Goal: Task Accomplishment & Management: Manage account settings

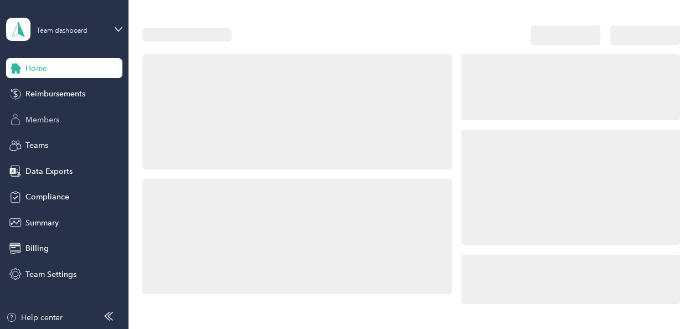
click at [94, 117] on div "Members" at bounding box center [64, 120] width 116 height 20
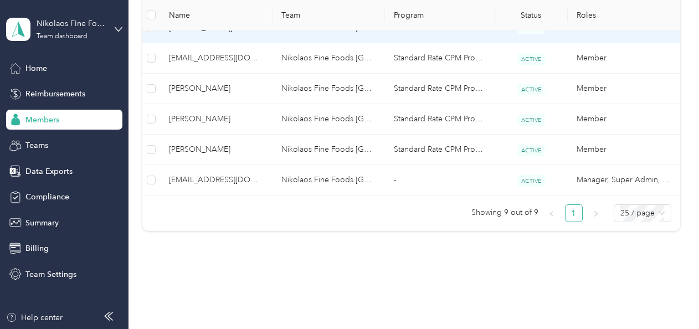
scroll to position [404, 0]
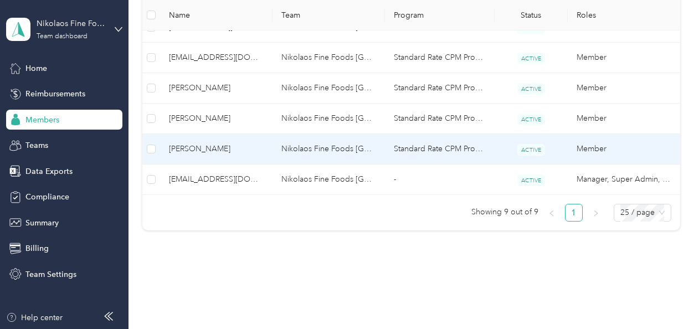
click at [232, 143] on span "[PERSON_NAME]" at bounding box center [216, 149] width 95 height 12
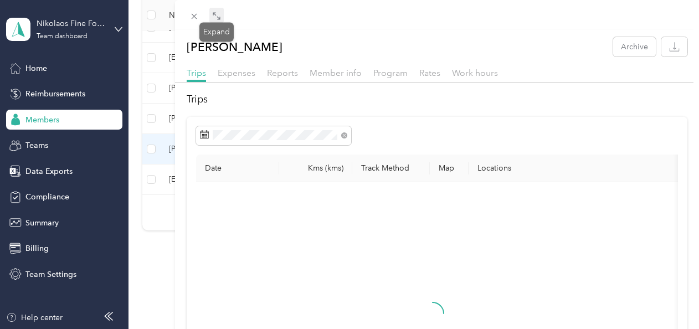
click at [219, 18] on icon at bounding box center [218, 17] width 3 height 3
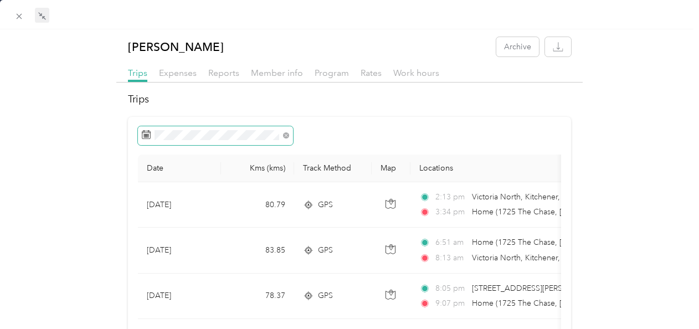
click at [287, 136] on span at bounding box center [215, 135] width 155 height 19
click at [287, 138] on span at bounding box center [286, 134] width 6 height 9
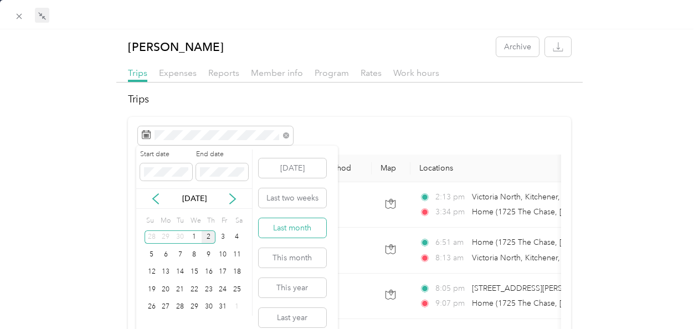
click at [293, 228] on button "Last month" at bounding box center [293, 227] width 68 height 19
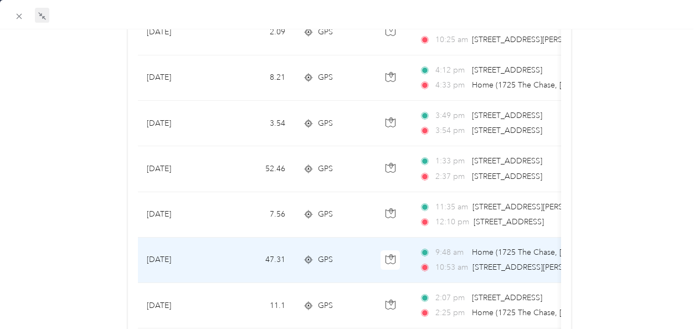
click at [279, 254] on td "47.31" at bounding box center [257, 260] width 73 height 45
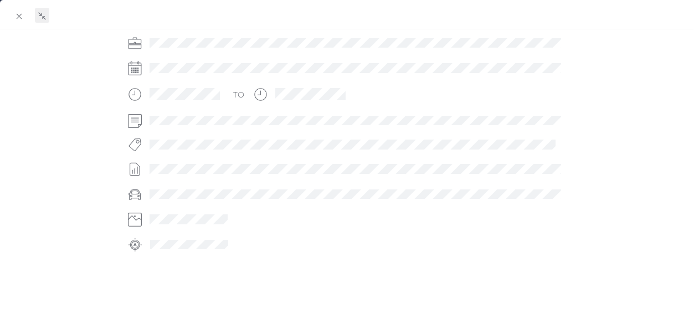
scroll to position [329, 0]
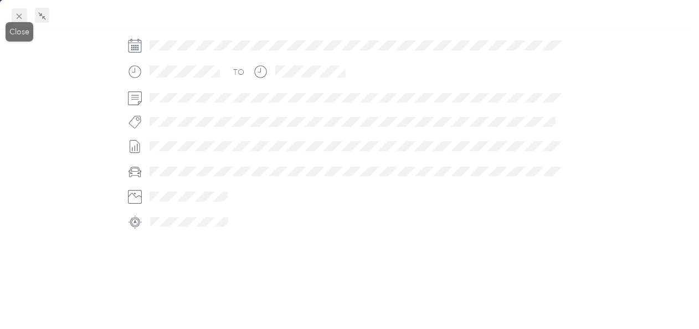
click at [20, 13] on icon at bounding box center [18, 16] width 9 height 9
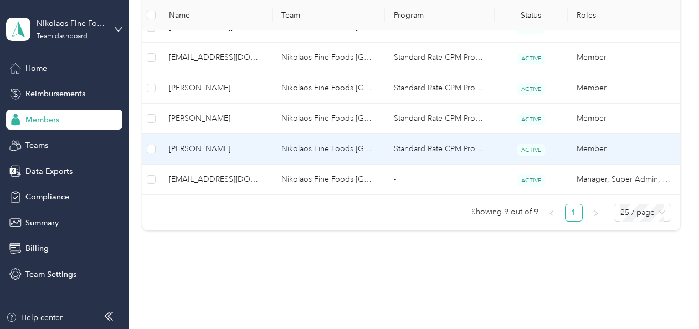
click at [219, 138] on td "[PERSON_NAME]" at bounding box center [216, 149] width 112 height 30
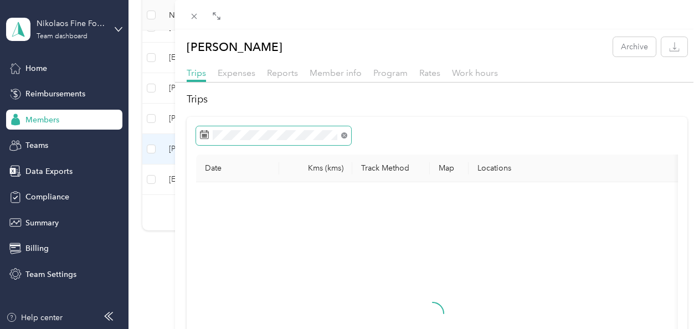
click at [342, 135] on icon at bounding box center [344, 135] width 6 height 6
click at [319, 141] on span at bounding box center [273, 135] width 155 height 19
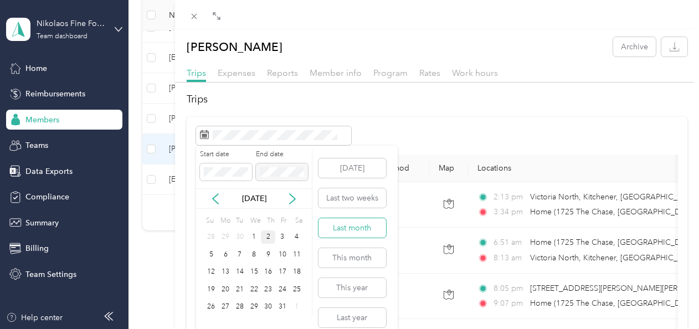
click at [339, 228] on button "Last month" at bounding box center [352, 227] width 68 height 19
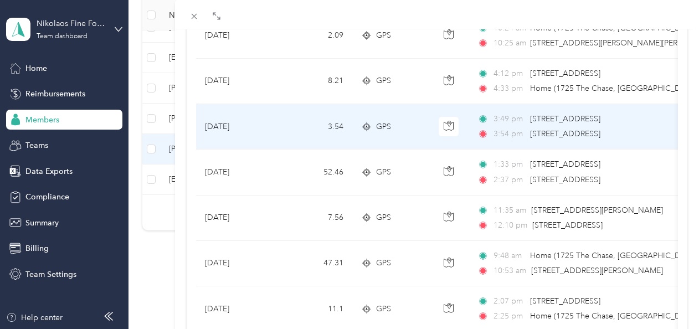
scroll to position [809, 0]
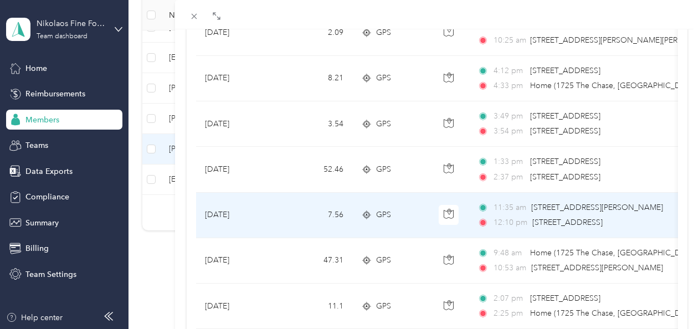
click at [546, 224] on span "[STREET_ADDRESS]" at bounding box center [567, 222] width 70 height 12
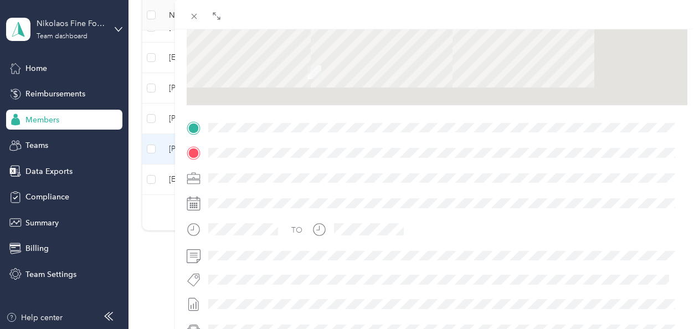
scroll to position [162, 0]
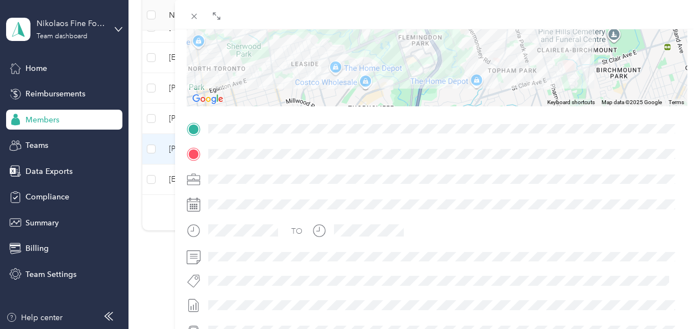
click at [203, 166] on div "TO" at bounding box center [437, 255] width 501 height 270
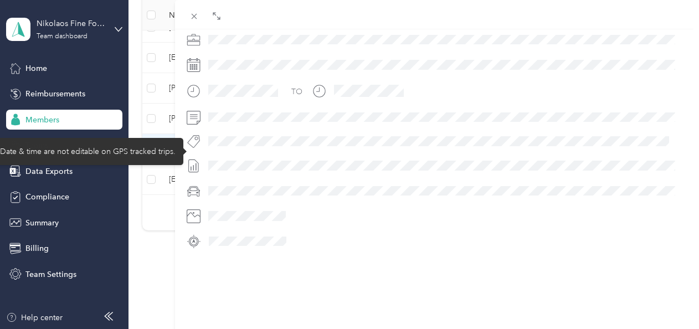
scroll to position [0, 0]
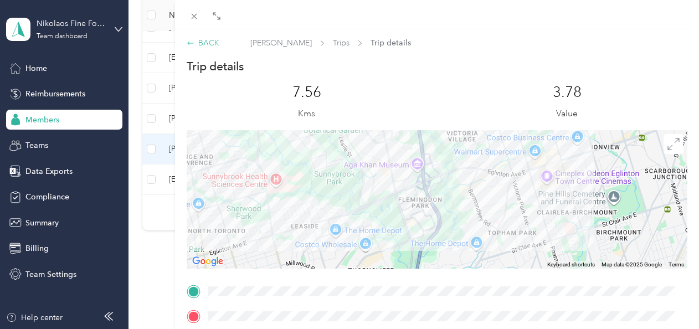
click at [203, 39] on div "BACK" at bounding box center [203, 43] width 33 height 12
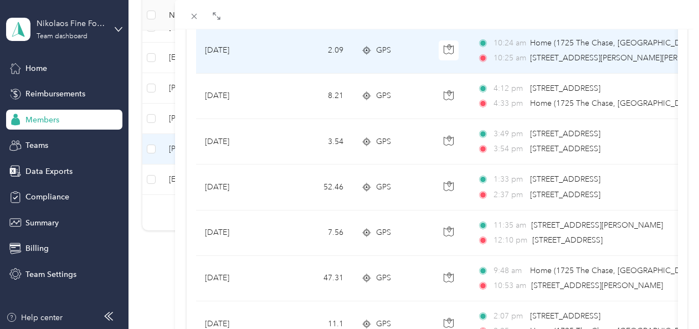
scroll to position [793, 0]
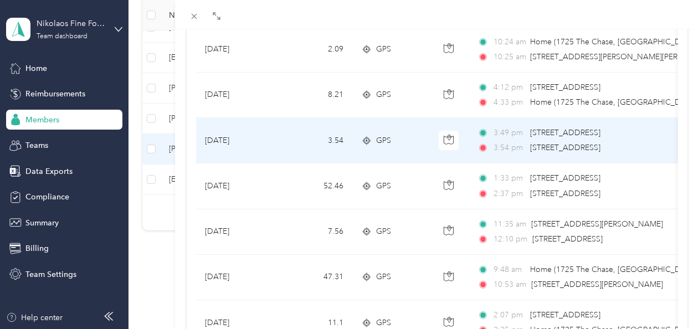
click at [428, 135] on td "GPS" at bounding box center [391, 140] width 78 height 45
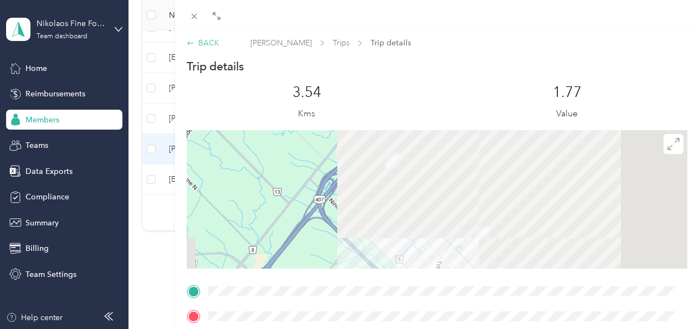
click at [197, 43] on div "BACK" at bounding box center [203, 43] width 33 height 12
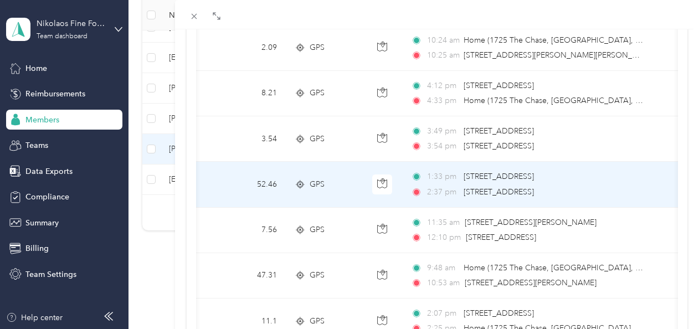
scroll to position [0, 66]
click at [534, 187] on span "[STREET_ADDRESS]" at bounding box center [498, 191] width 70 height 9
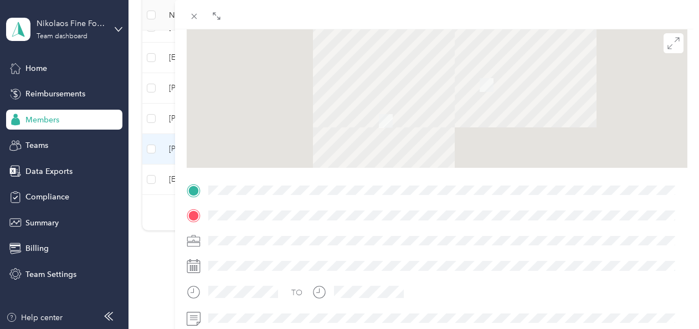
scroll to position [99, 0]
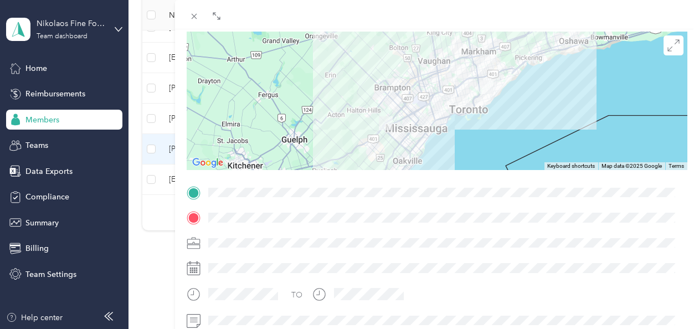
click at [192, 222] on div at bounding box center [437, 218] width 501 height 18
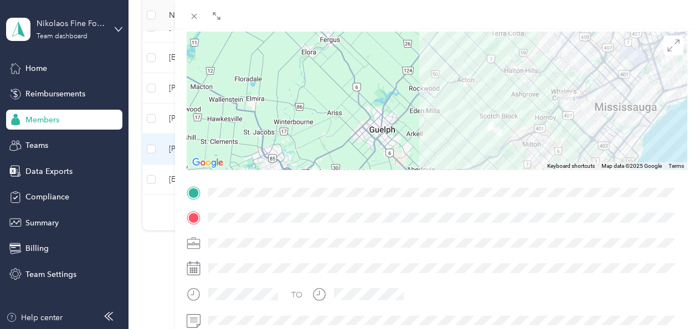
scroll to position [0, 0]
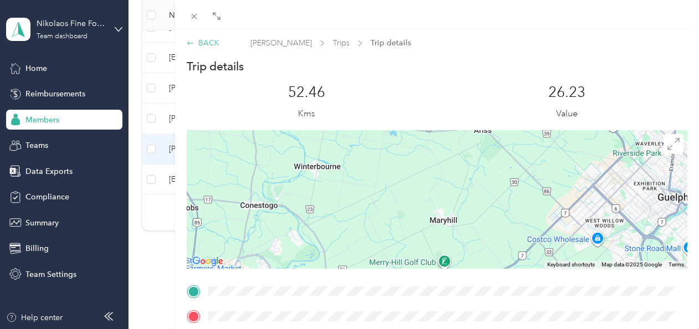
click at [203, 40] on div "BACK" at bounding box center [203, 43] width 33 height 12
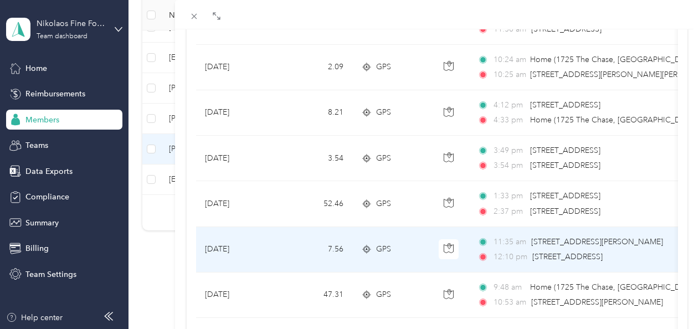
scroll to position [772, 0]
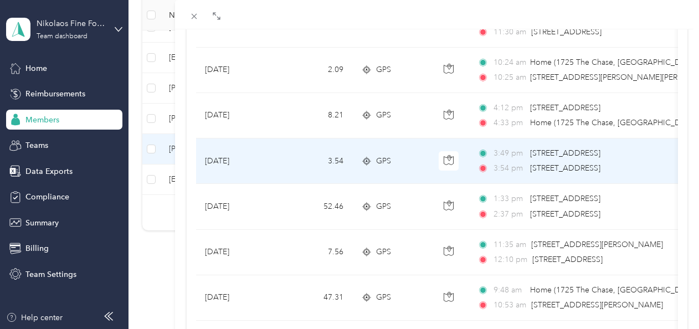
click at [564, 165] on span "[STREET_ADDRESS]" at bounding box center [565, 167] width 70 height 9
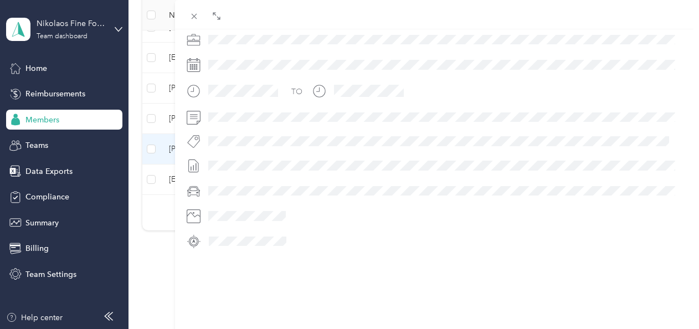
scroll to position [126, 0]
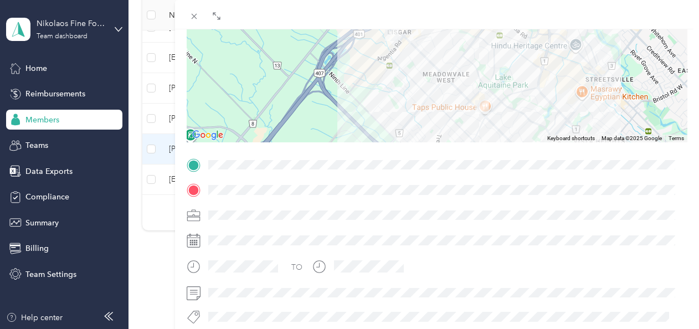
click at [207, 173] on div "TO" at bounding box center [437, 291] width 501 height 270
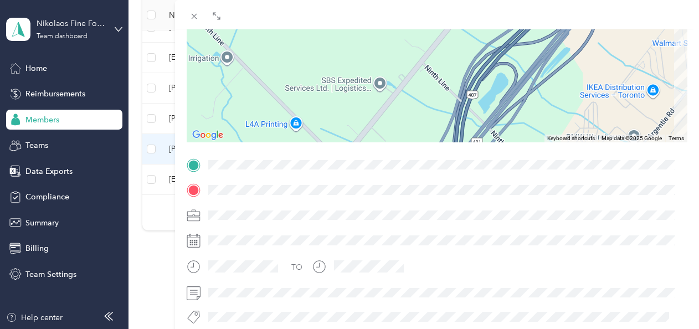
scroll to position [0, 0]
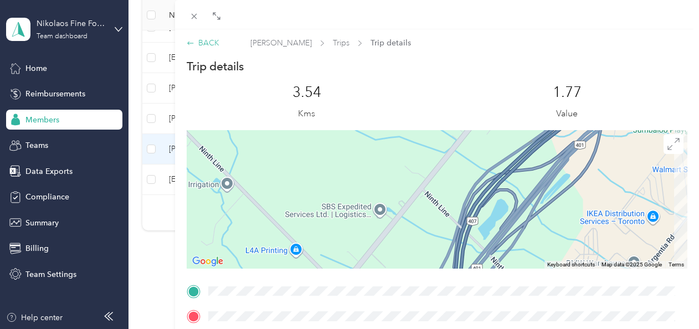
click at [208, 42] on div "BACK" at bounding box center [203, 43] width 33 height 12
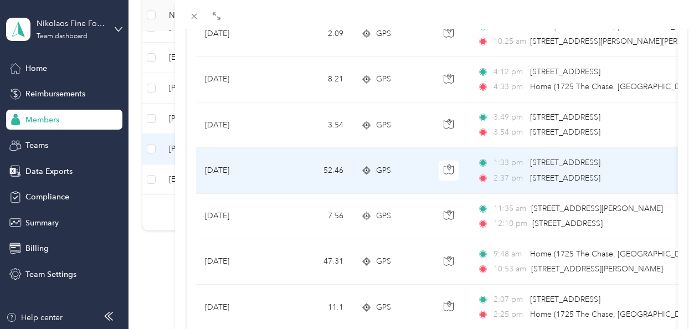
click at [524, 179] on span "2:37 pm" at bounding box center [509, 178] width 32 height 12
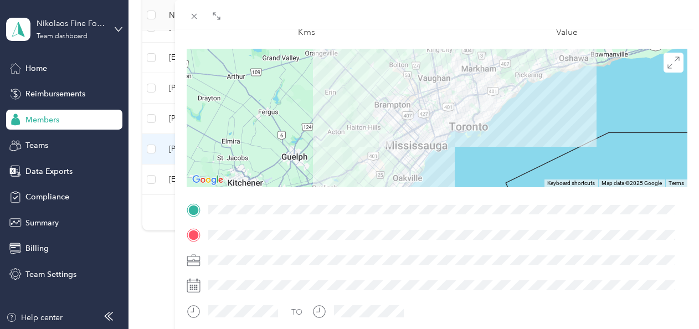
scroll to position [81, 0]
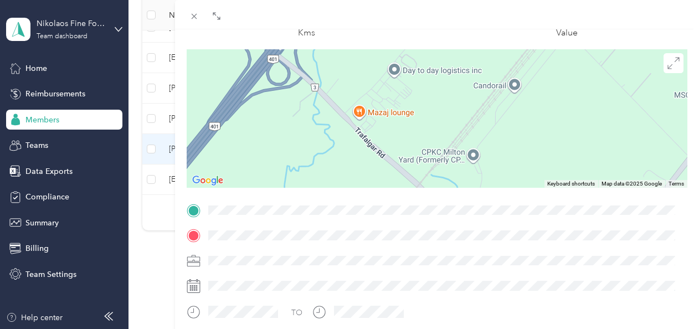
drag, startPoint x: 558, startPoint y: 104, endPoint x: 512, endPoint y: 224, distance: 128.1
click at [512, 224] on div "Trip details This trip cannot be edited because it is either under review, appr…" at bounding box center [437, 224] width 501 height 493
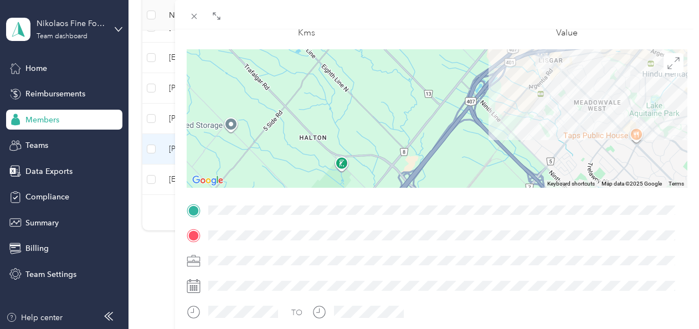
drag, startPoint x: 488, startPoint y: 90, endPoint x: 456, endPoint y: 196, distance: 110.9
click at [456, 196] on div "Trip details This trip cannot be edited because it is either under review, appr…" at bounding box center [437, 224] width 501 height 493
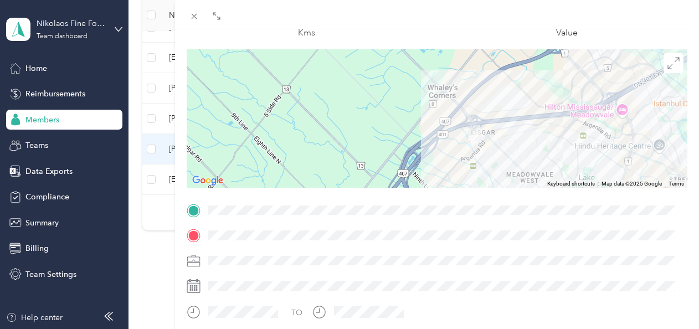
drag, startPoint x: 512, startPoint y: 110, endPoint x: 443, endPoint y: 187, distance: 103.5
click at [443, 187] on div at bounding box center [437, 118] width 501 height 138
click at [465, 153] on div at bounding box center [437, 118] width 501 height 138
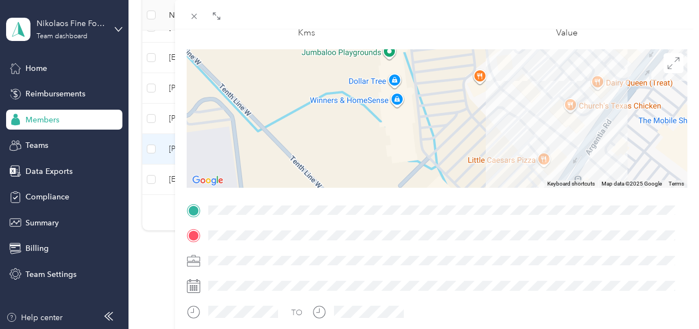
drag, startPoint x: 502, startPoint y: 103, endPoint x: 454, endPoint y: 223, distance: 128.9
click at [454, 223] on div "Trip details This trip cannot be edited because it is either under review, appr…" at bounding box center [437, 224] width 501 height 493
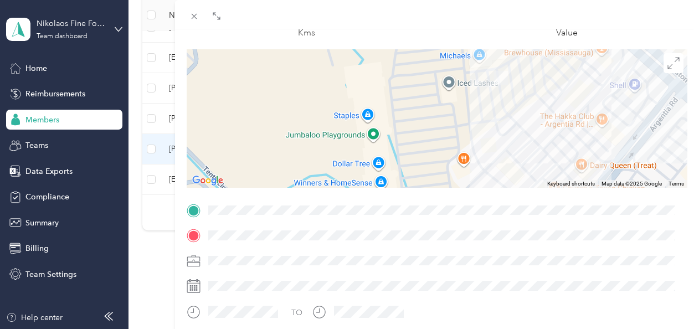
click at [465, 210] on div "Trip details This trip cannot be edited because it is either under review, appr…" at bounding box center [437, 224] width 501 height 493
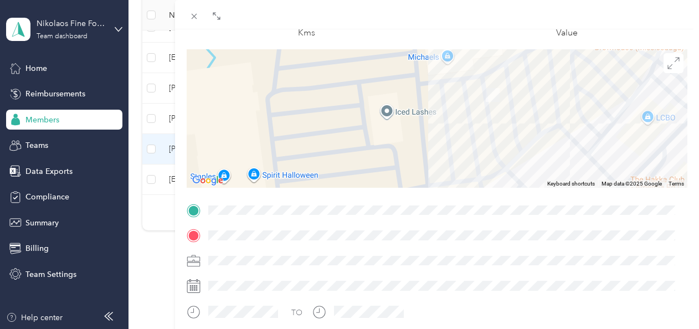
drag, startPoint x: 510, startPoint y: 110, endPoint x: 514, endPoint y: 161, distance: 51.1
click at [514, 161] on div at bounding box center [437, 118] width 501 height 138
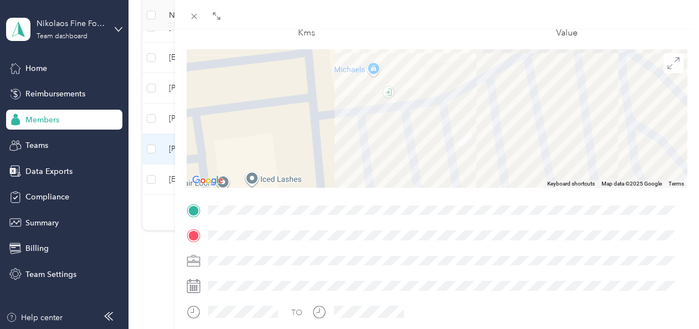
click at [515, 209] on div "Trip details This trip cannot be edited because it is either under review, appr…" at bounding box center [437, 224] width 501 height 493
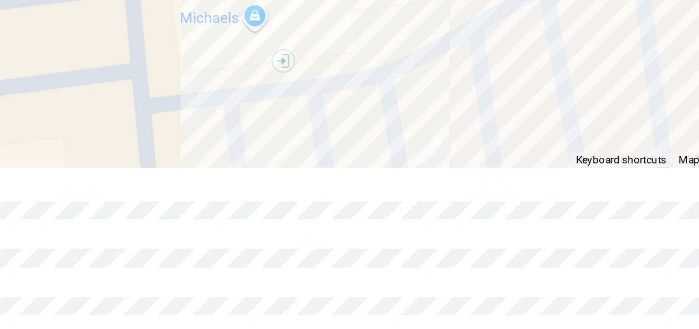
drag, startPoint x: 489, startPoint y: 155, endPoint x: 491, endPoint y: 199, distance: 44.3
click at [491, 199] on div "Trip details This trip cannot be edited because it is either under review, appr…" at bounding box center [437, 224] width 501 height 493
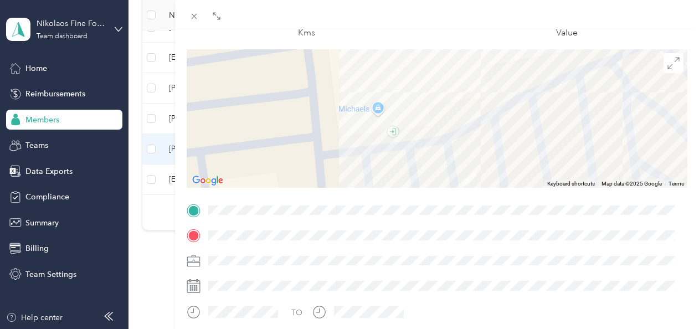
click at [483, 166] on div at bounding box center [437, 118] width 501 height 138
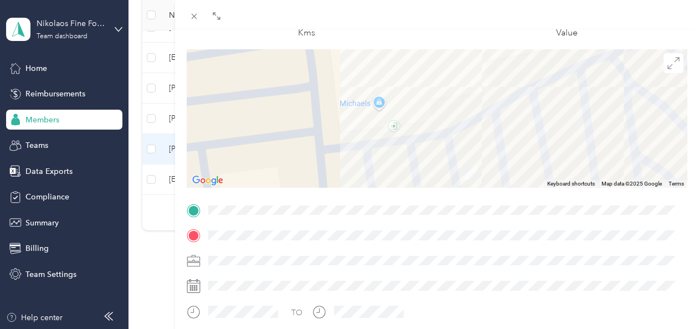
drag, startPoint x: 483, startPoint y: 166, endPoint x: 488, endPoint y: 153, distance: 14.2
click at [488, 153] on div at bounding box center [437, 118] width 501 height 138
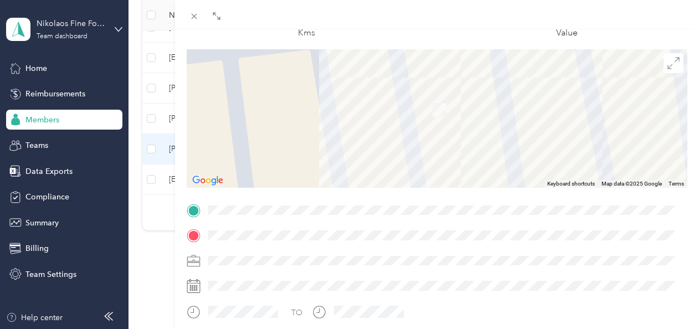
drag, startPoint x: 488, startPoint y: 153, endPoint x: 489, endPoint y: 48, distance: 104.6
click at [489, 48] on div "Trip details This trip cannot be edited because it is either under review, appr…" at bounding box center [437, 224] width 501 height 493
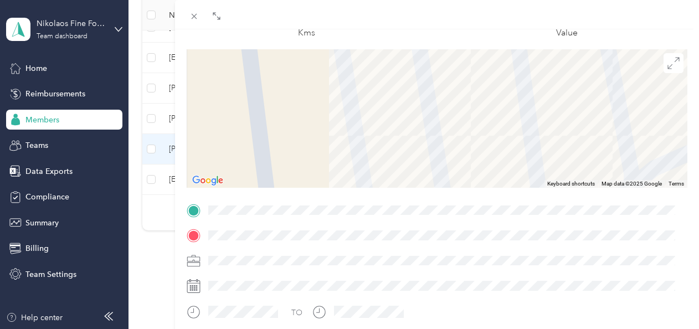
drag, startPoint x: 467, startPoint y: 112, endPoint x: 470, endPoint y: 71, distance: 41.7
click at [470, 71] on div at bounding box center [437, 118] width 501 height 138
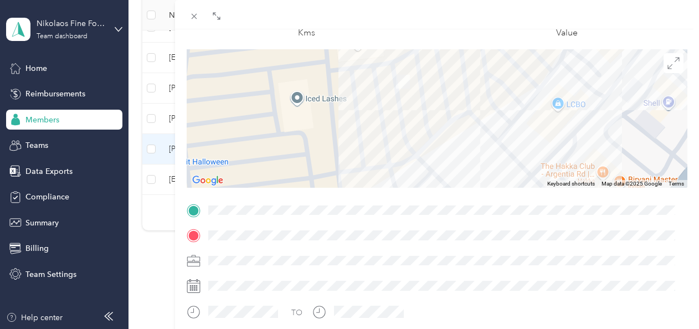
drag, startPoint x: 473, startPoint y: 114, endPoint x: 411, endPoint y: 120, distance: 62.3
click at [411, 120] on div at bounding box center [437, 118] width 501 height 138
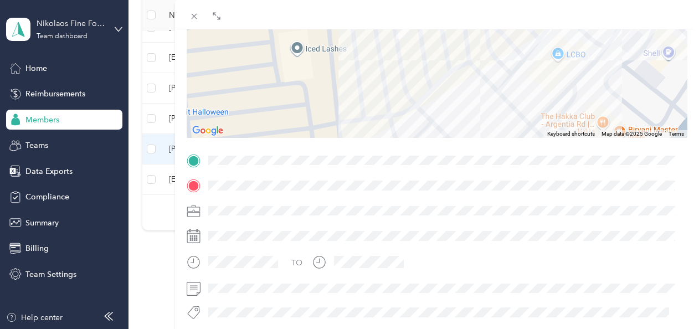
scroll to position [0, 0]
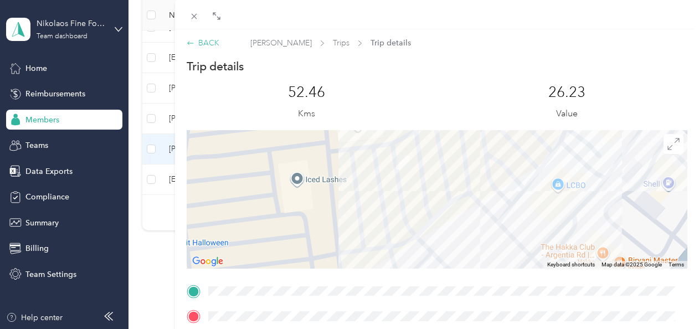
click at [195, 44] on div "BACK" at bounding box center [203, 43] width 33 height 12
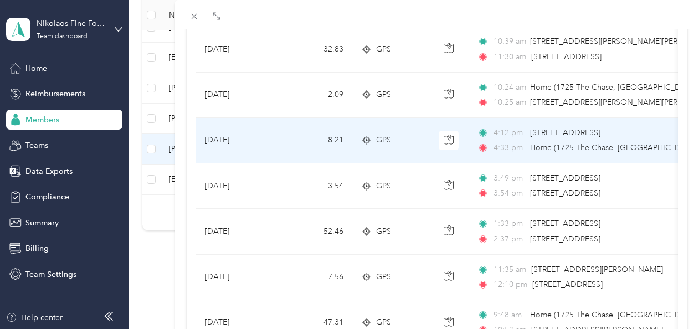
scroll to position [748, 0]
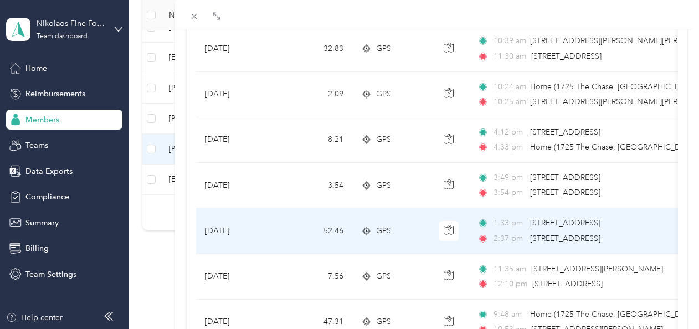
click at [541, 239] on span "[STREET_ADDRESS]" at bounding box center [565, 238] width 70 height 9
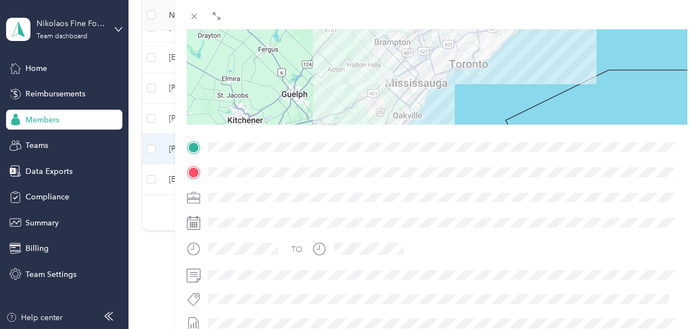
scroll to position [145, 0]
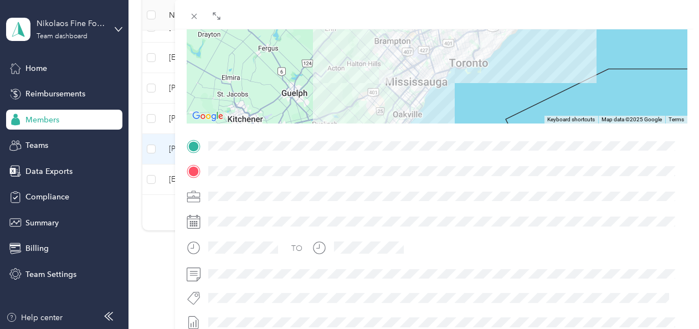
click at [206, 167] on span at bounding box center [445, 171] width 483 height 18
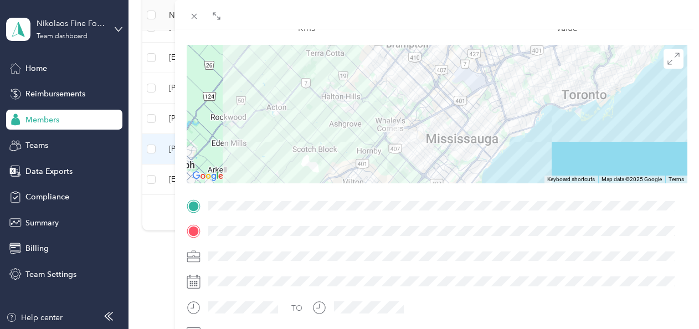
scroll to position [102, 0]
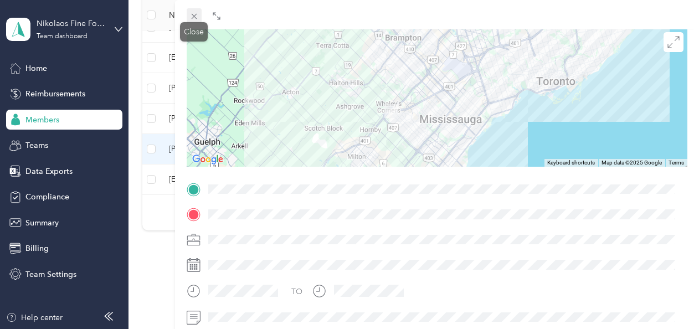
click at [193, 16] on icon at bounding box center [194, 17] width 6 height 6
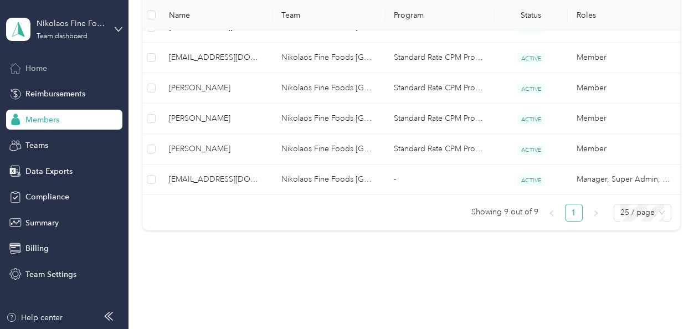
click at [55, 60] on div "Home" at bounding box center [64, 68] width 116 height 20
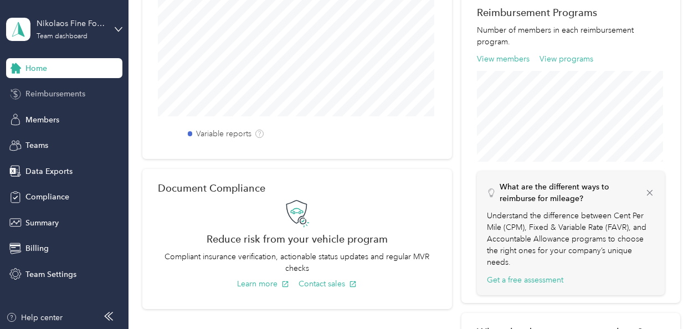
click at [76, 96] on span "Reimbursements" at bounding box center [55, 94] width 60 height 12
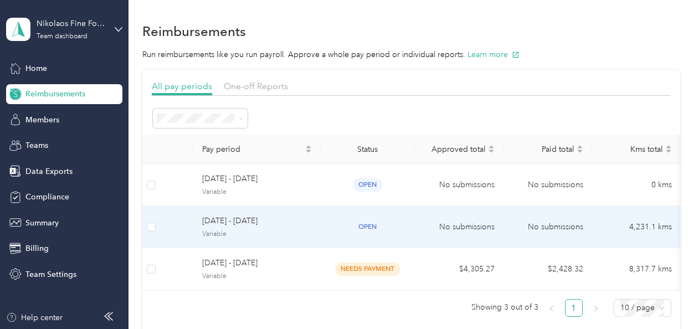
click at [248, 217] on span "[DATE] - [DATE]" at bounding box center [257, 221] width 110 height 12
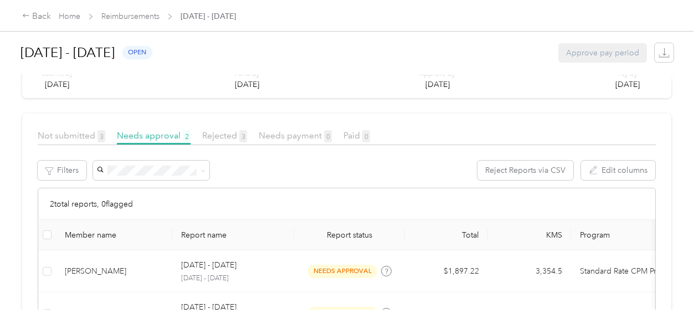
scroll to position [261, 0]
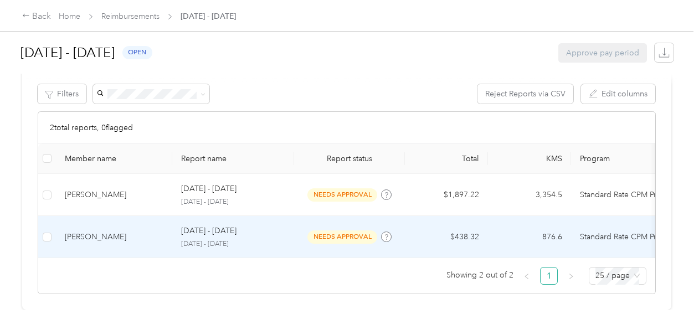
click at [101, 231] on div "[PERSON_NAME]" at bounding box center [114, 237] width 99 height 12
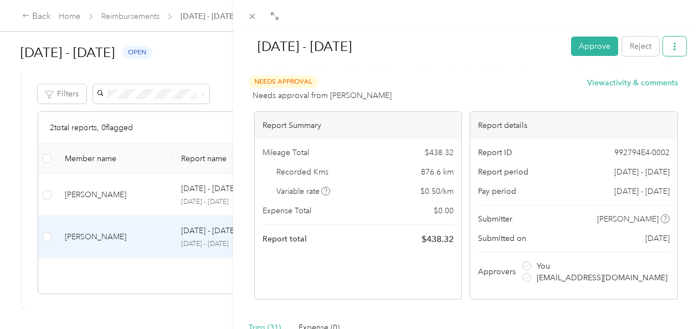
click at [673, 49] on icon "button" at bounding box center [674, 47] width 2 height 8
click at [642, 82] on span "Download" at bounding box center [634, 87] width 37 height 12
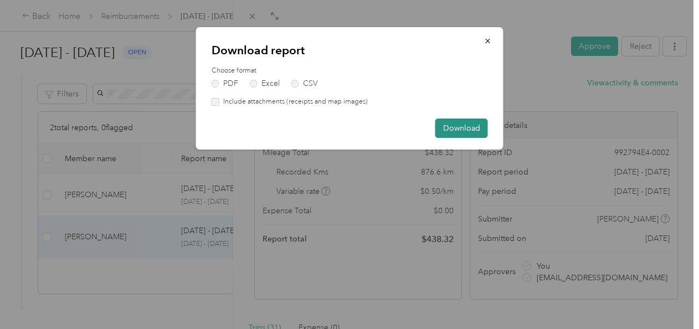
click at [471, 125] on button "Download" at bounding box center [461, 127] width 53 height 19
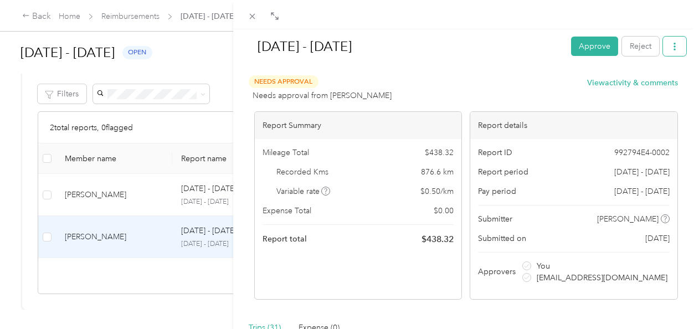
click at [670, 48] on icon "button" at bounding box center [674, 47] width 8 height 8
click at [635, 84] on span "Download" at bounding box center [634, 87] width 37 height 12
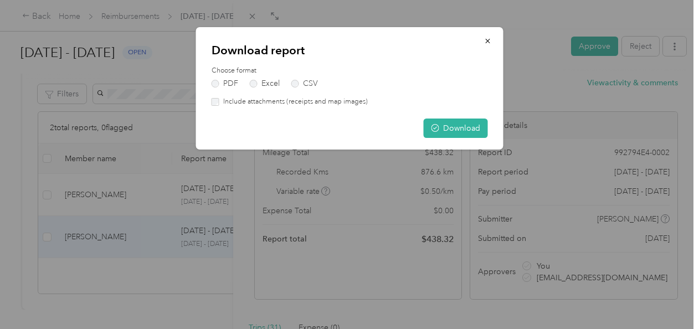
click at [226, 100] on label "Include attachments (receipts and map images)" at bounding box center [293, 102] width 148 height 10
click at [464, 128] on button "Download" at bounding box center [456, 127] width 64 height 19
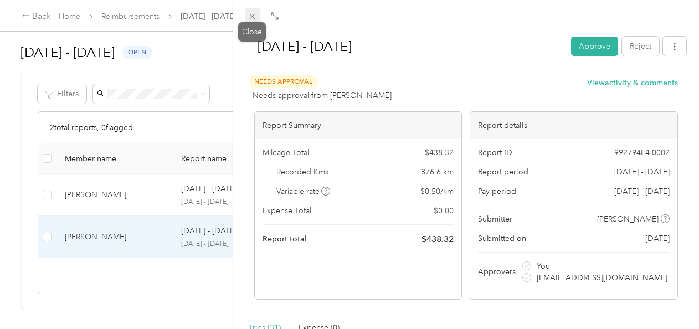
click at [252, 22] on div "Close" at bounding box center [252, 31] width 28 height 19
click at [250, 14] on icon at bounding box center [252, 17] width 6 height 6
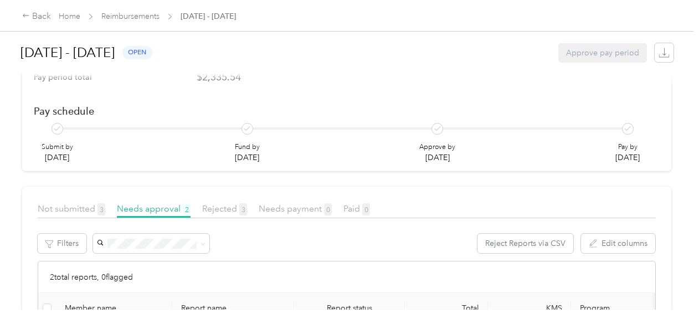
scroll to position [91, 0]
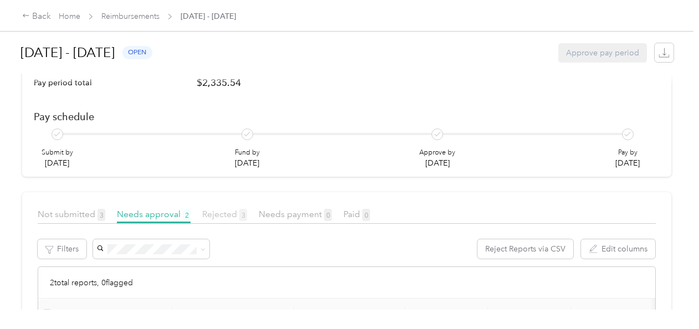
click at [219, 211] on span "Rejected 3" at bounding box center [224, 214] width 45 height 11
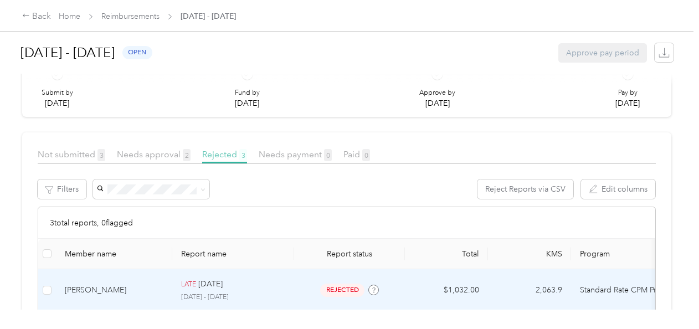
scroll to position [151, 0]
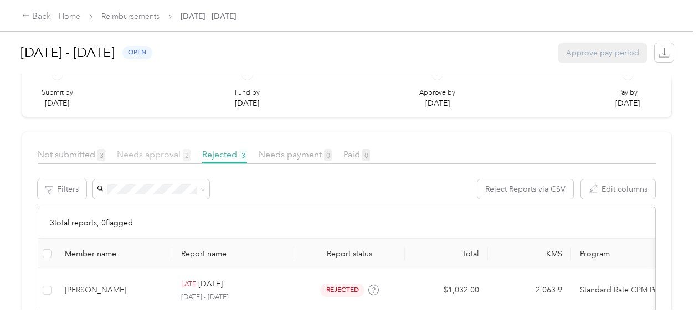
click at [145, 152] on span "Needs approval 2" at bounding box center [154, 154] width 74 height 11
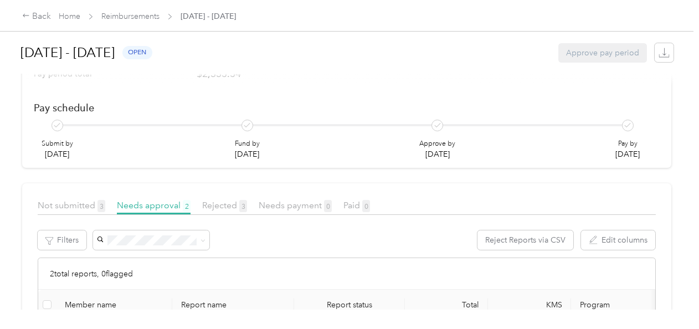
scroll to position [97, 0]
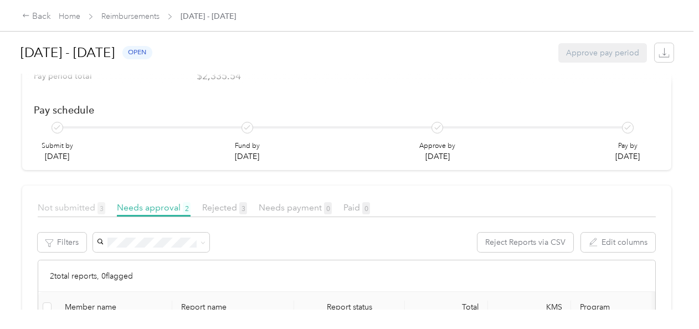
click at [86, 204] on span "Not submitted 3" at bounding box center [72, 207] width 68 height 11
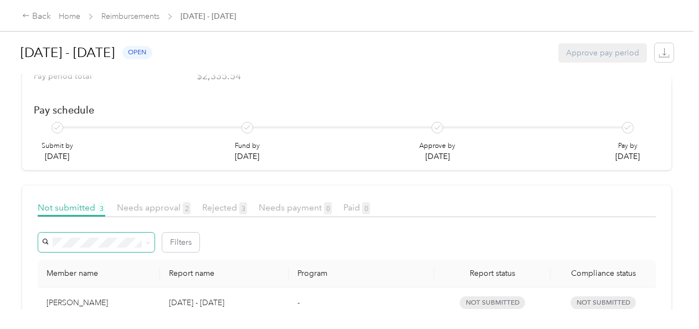
scroll to position [228, 0]
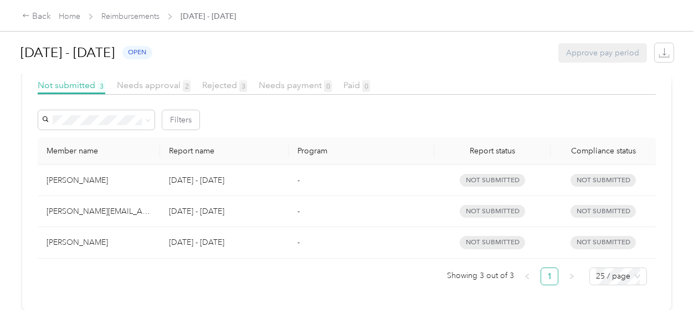
click at [149, 78] on div at bounding box center [349, 80] width 654 height 12
click at [71, 77] on div at bounding box center [349, 80] width 654 height 12
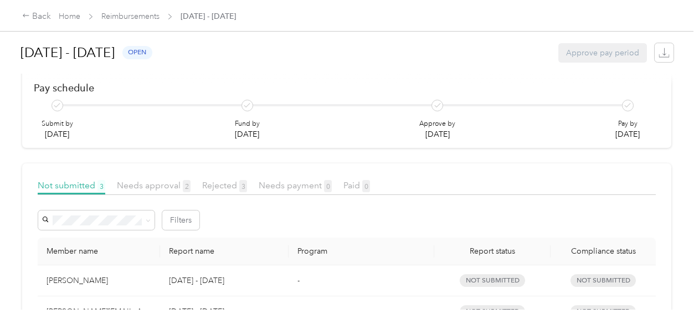
scroll to position [99, 0]
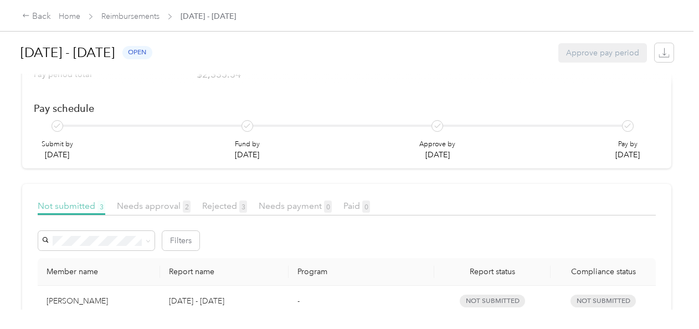
click at [71, 205] on span "Not submitted 3" at bounding box center [72, 205] width 68 height 11
